Goal: Book appointment/travel/reservation

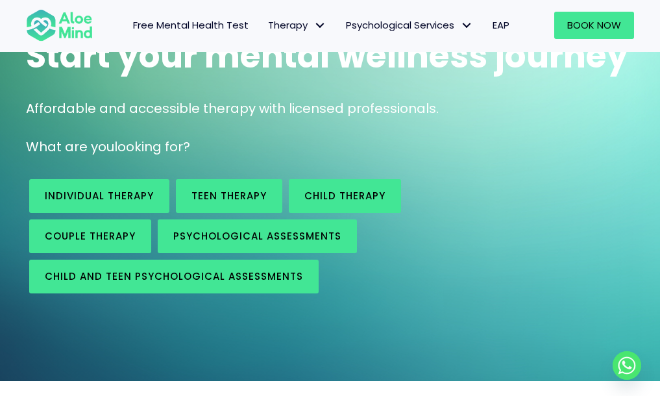
scroll to position [143, 0]
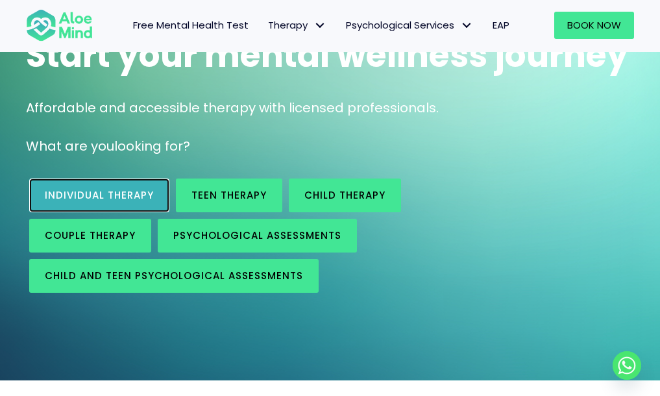
click at [67, 191] on span "Individual therapy" at bounding box center [99, 195] width 109 height 14
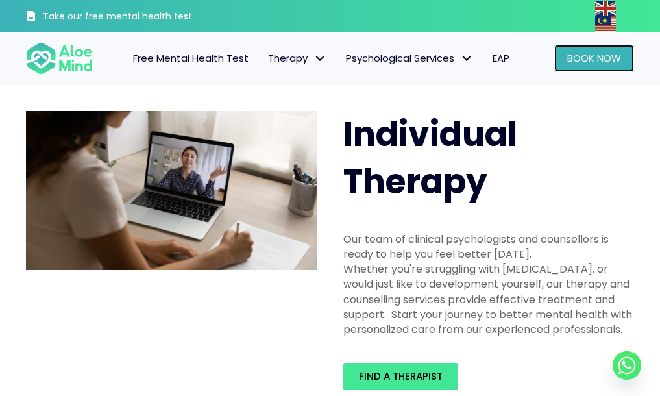
click at [603, 53] on span "Book Now" at bounding box center [594, 58] width 54 height 14
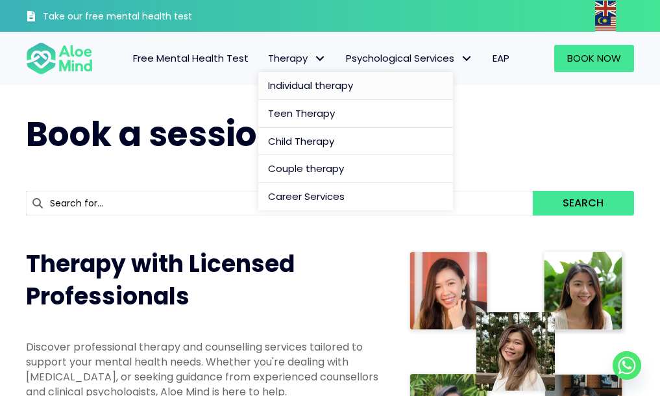
click at [302, 87] on span "Individual therapy" at bounding box center [310, 85] width 85 height 14
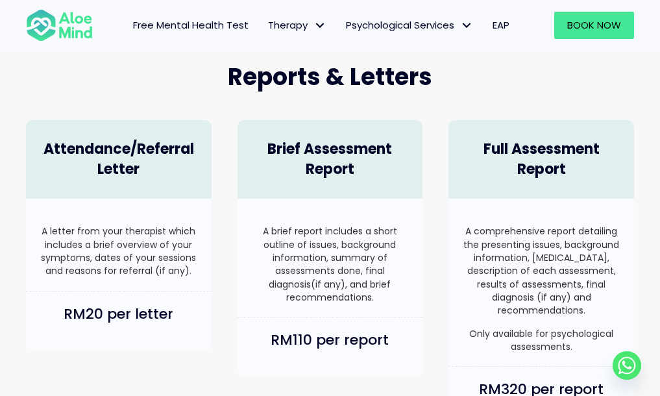
scroll to position [890, 0]
